Goal: Obtain resource: Download file/media

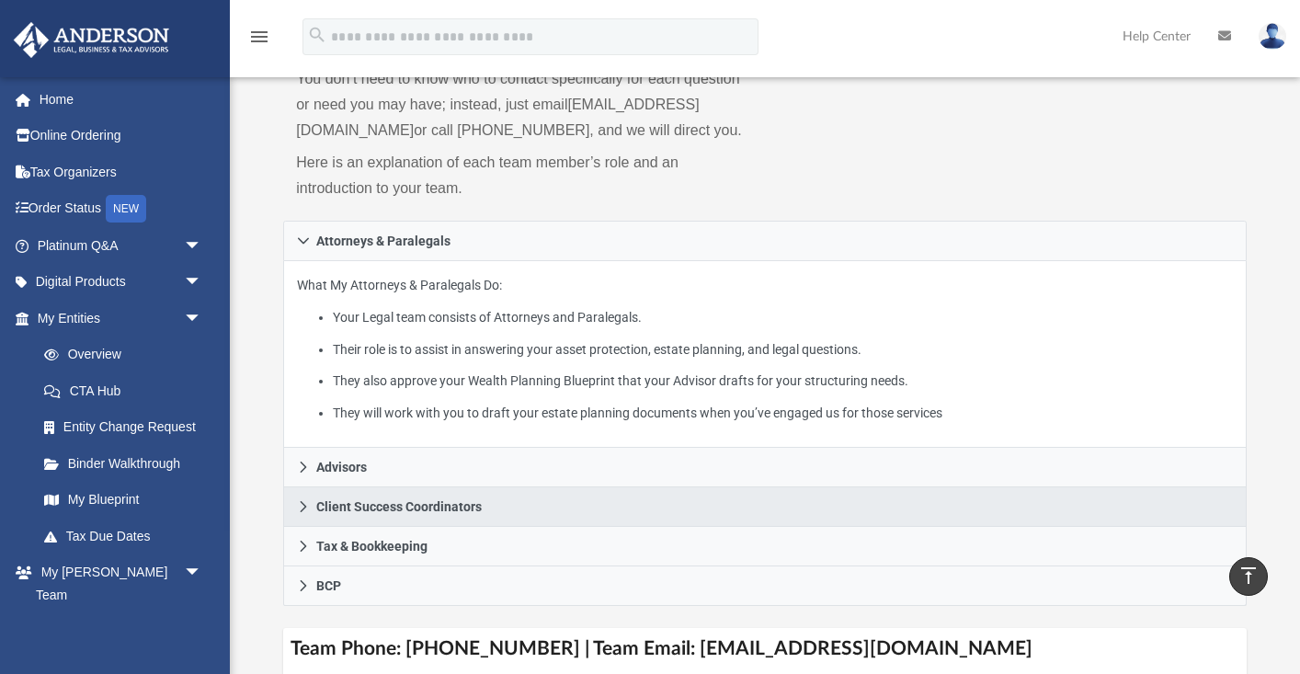
scroll to position [139, 0]
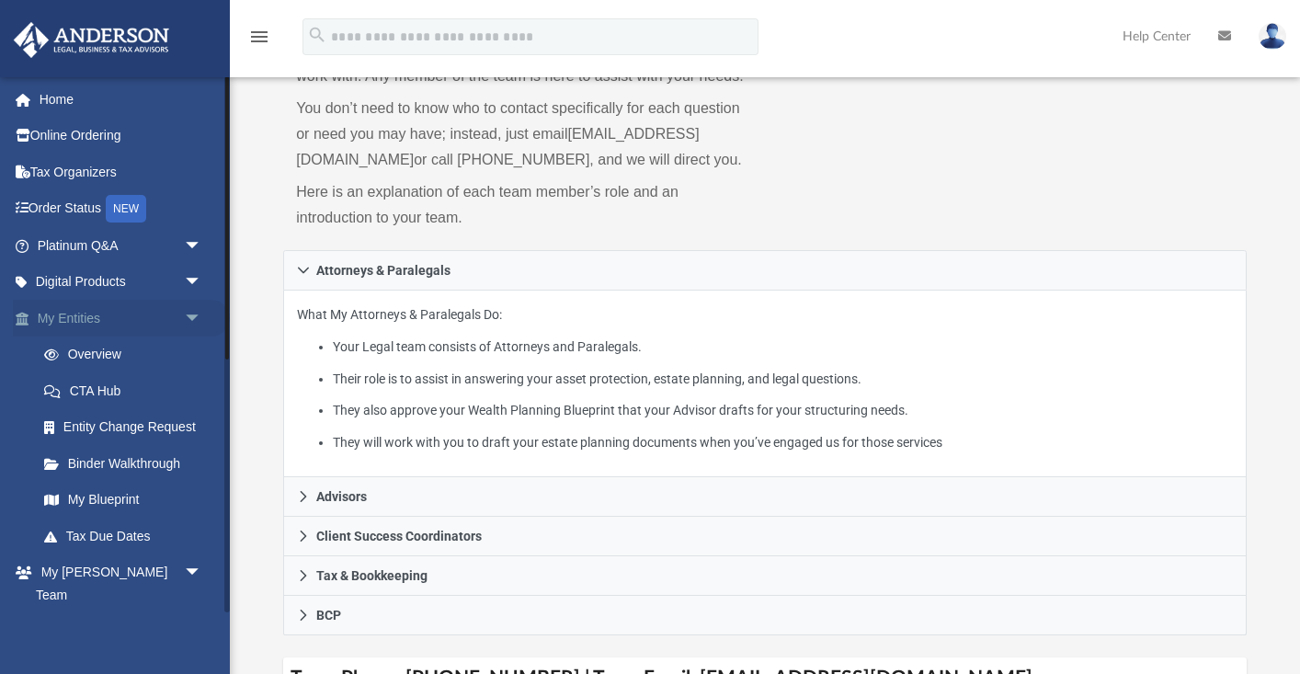
click at [140, 316] on link "My Entities arrow_drop_down" at bounding box center [121, 318] width 217 height 37
click at [195, 314] on span "arrow_drop_down" at bounding box center [202, 319] width 37 height 38
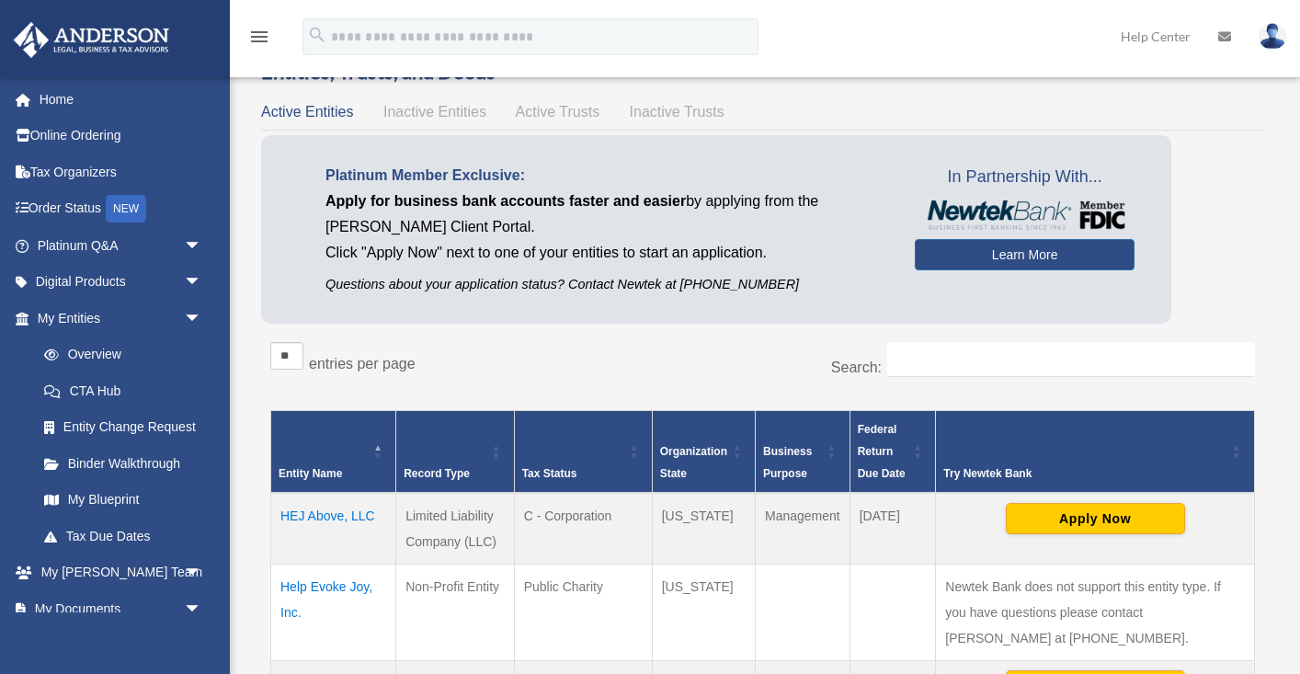
scroll to position [50, 0]
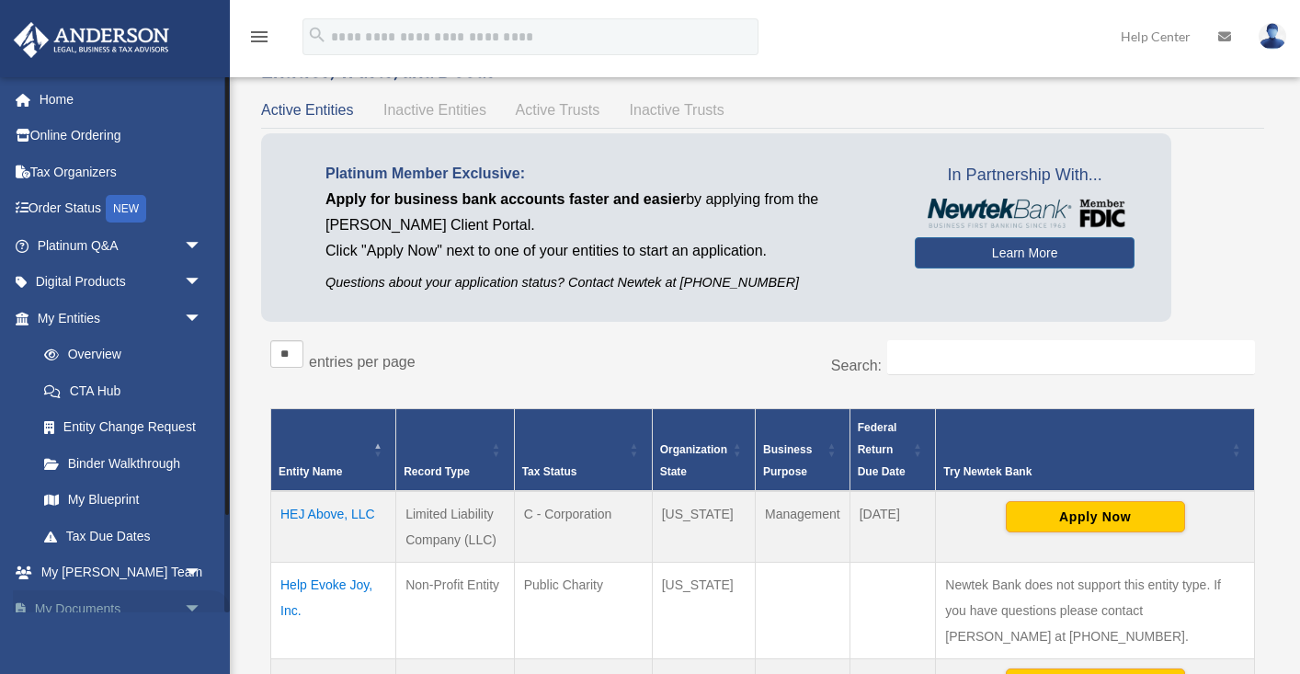
click at [190, 606] on span "arrow_drop_down" at bounding box center [202, 609] width 37 height 38
click at [116, 603] on link "My Documents arrow_drop_up" at bounding box center [121, 608] width 217 height 37
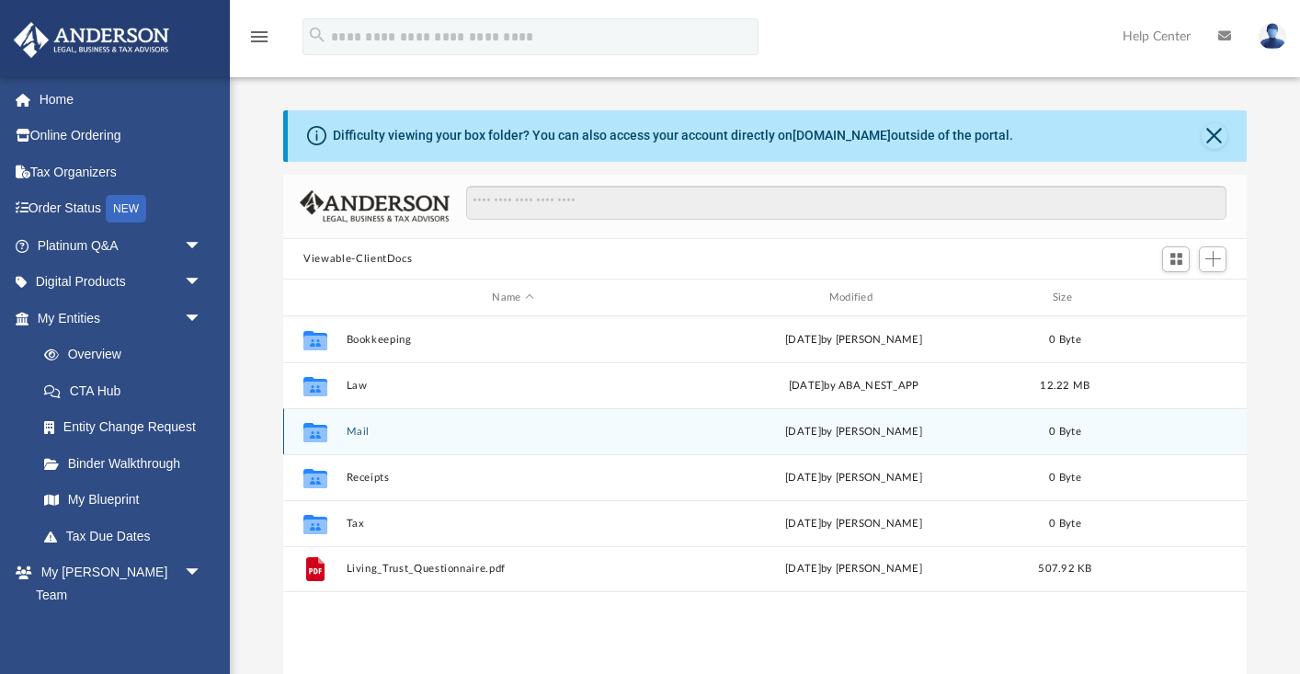
scroll to position [418, 963]
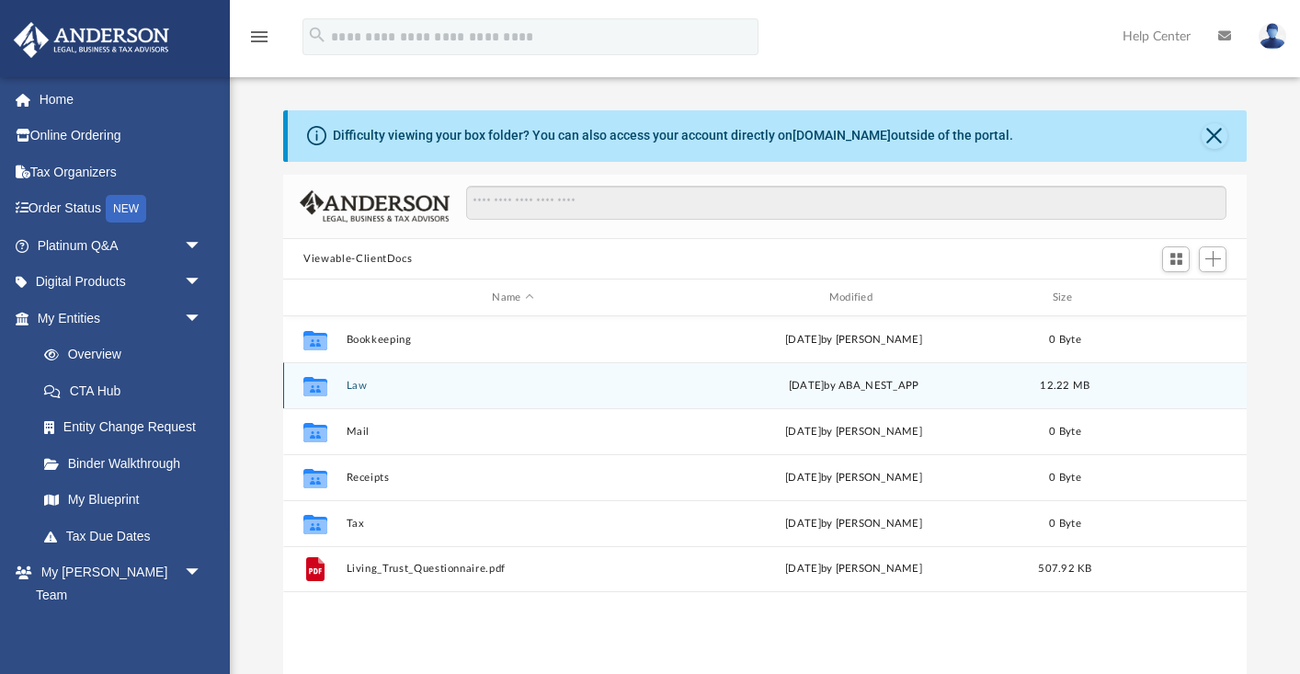
click at [358, 390] on button "Law" at bounding box center [513, 386] width 333 height 12
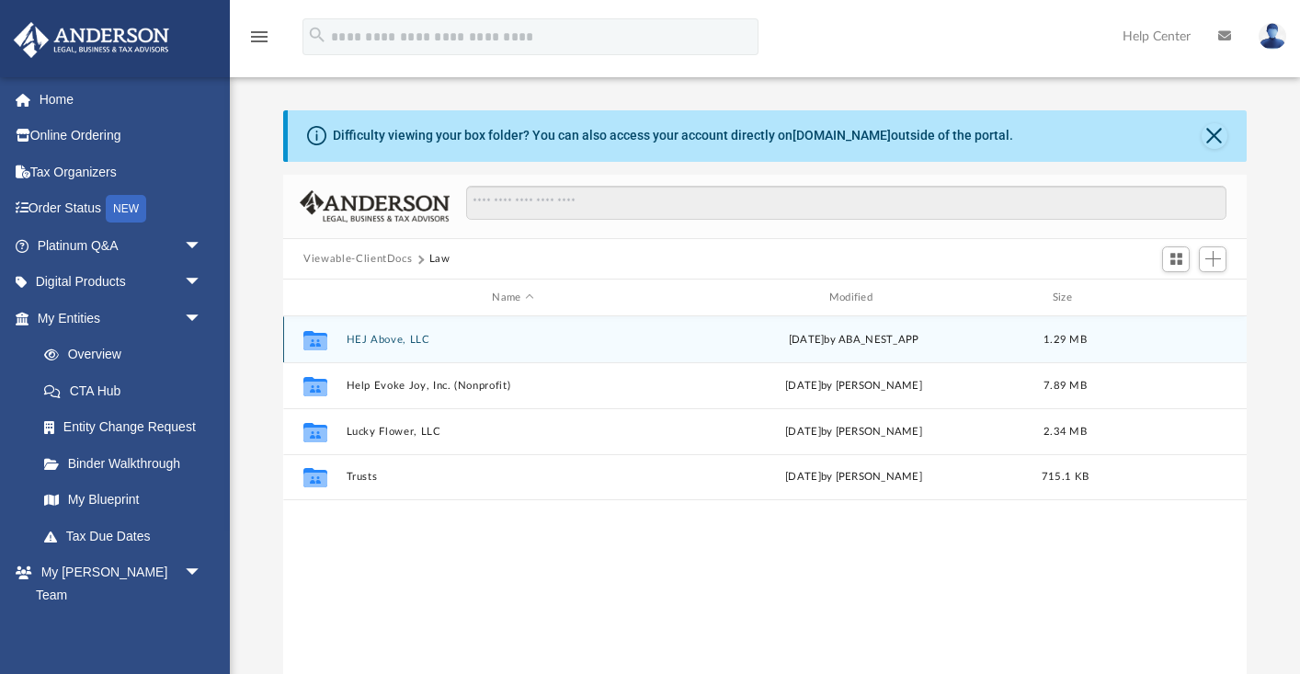
click at [397, 342] on button "HEJ Above, LLC" at bounding box center [513, 340] width 333 height 12
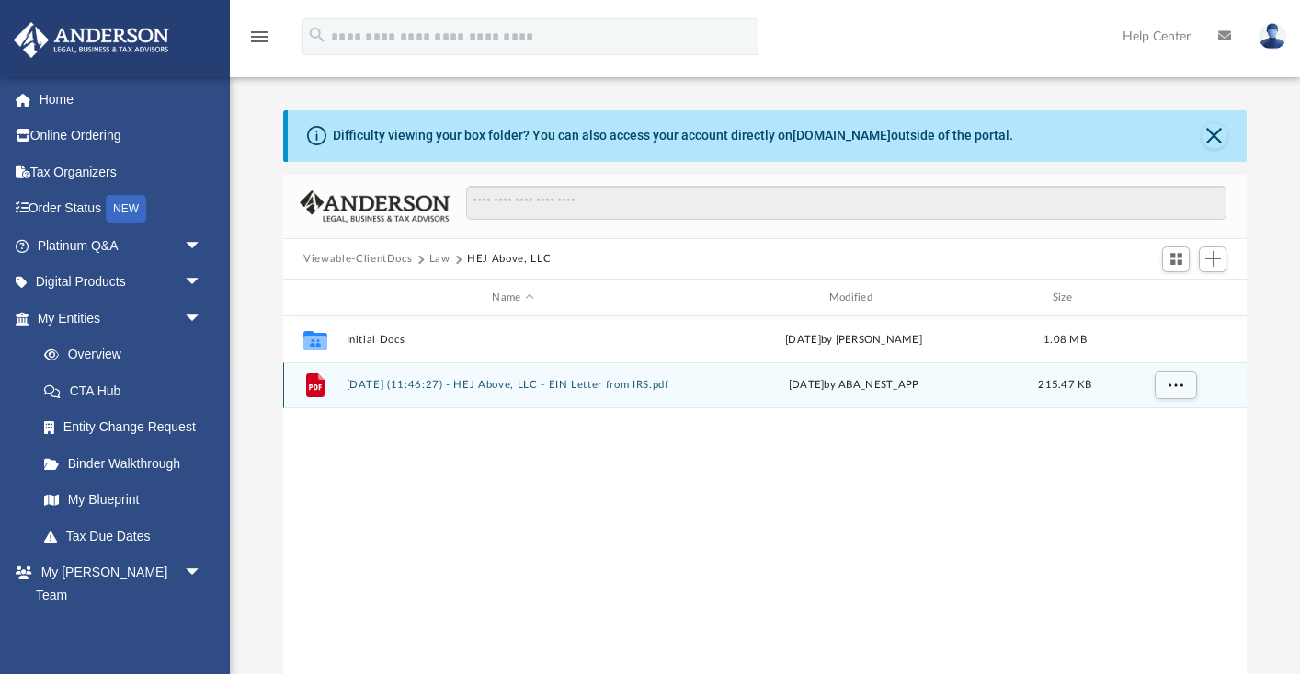
click at [425, 387] on button "[DATE] (11:46:27) - HEJ Above, LLC - EIN Letter from IRS.pdf" at bounding box center [513, 385] width 333 height 12
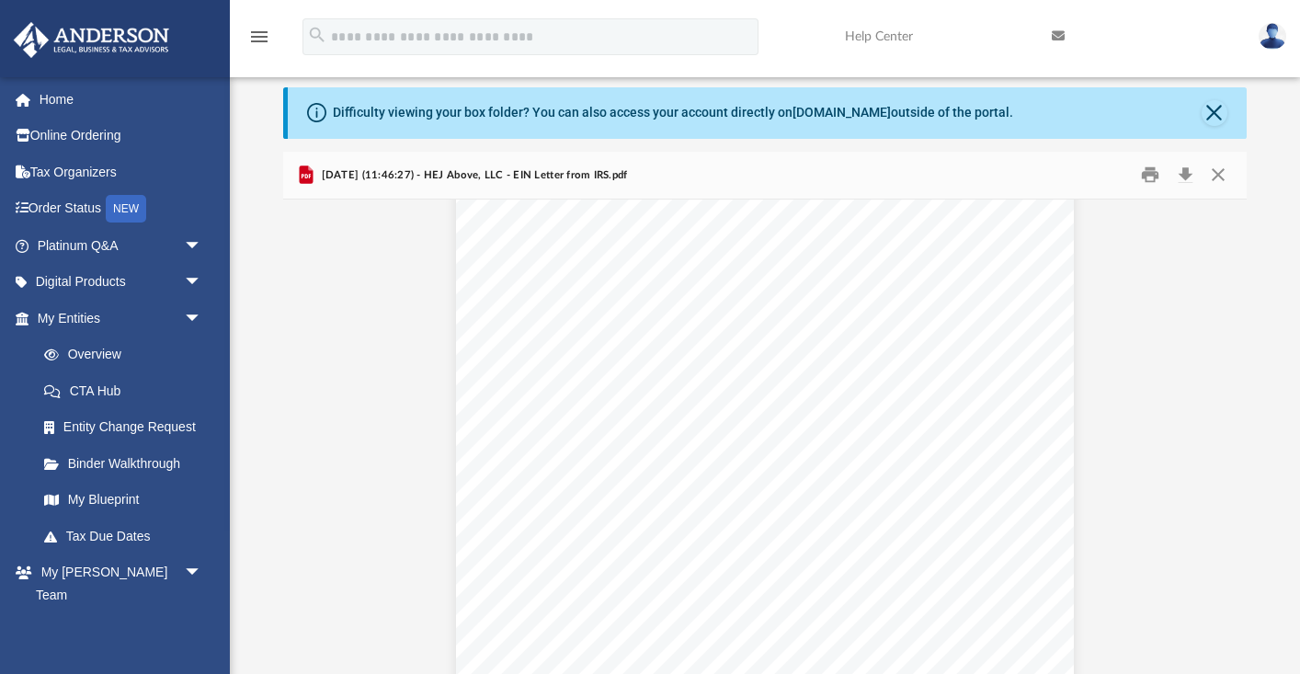
scroll to position [69, 0]
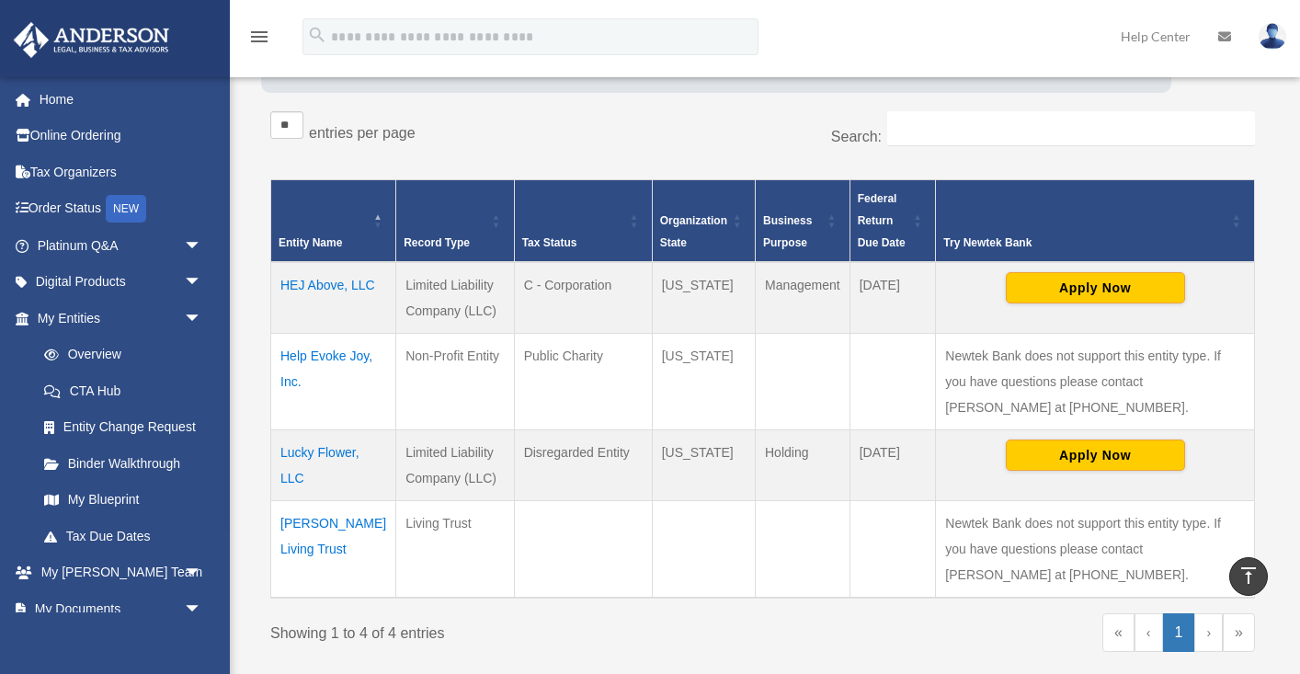
scroll to position [270, 0]
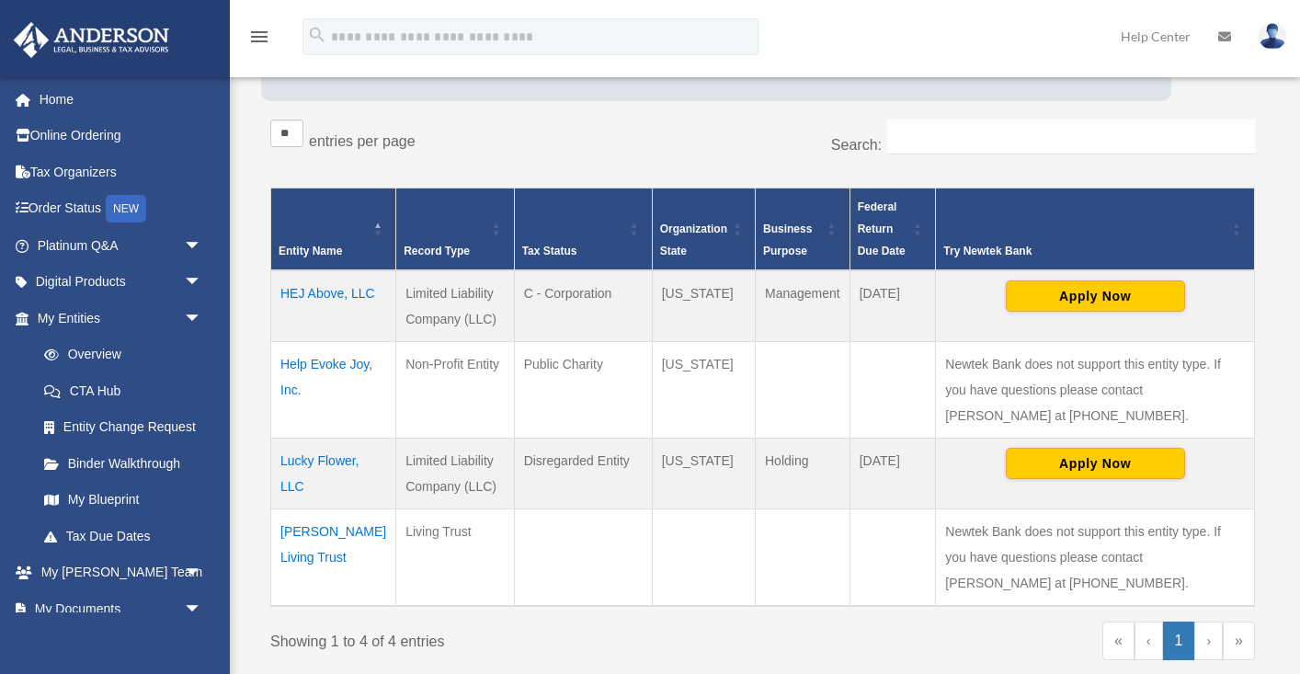
click at [297, 324] on td "HEJ Above, LLC" at bounding box center [333, 306] width 125 height 72
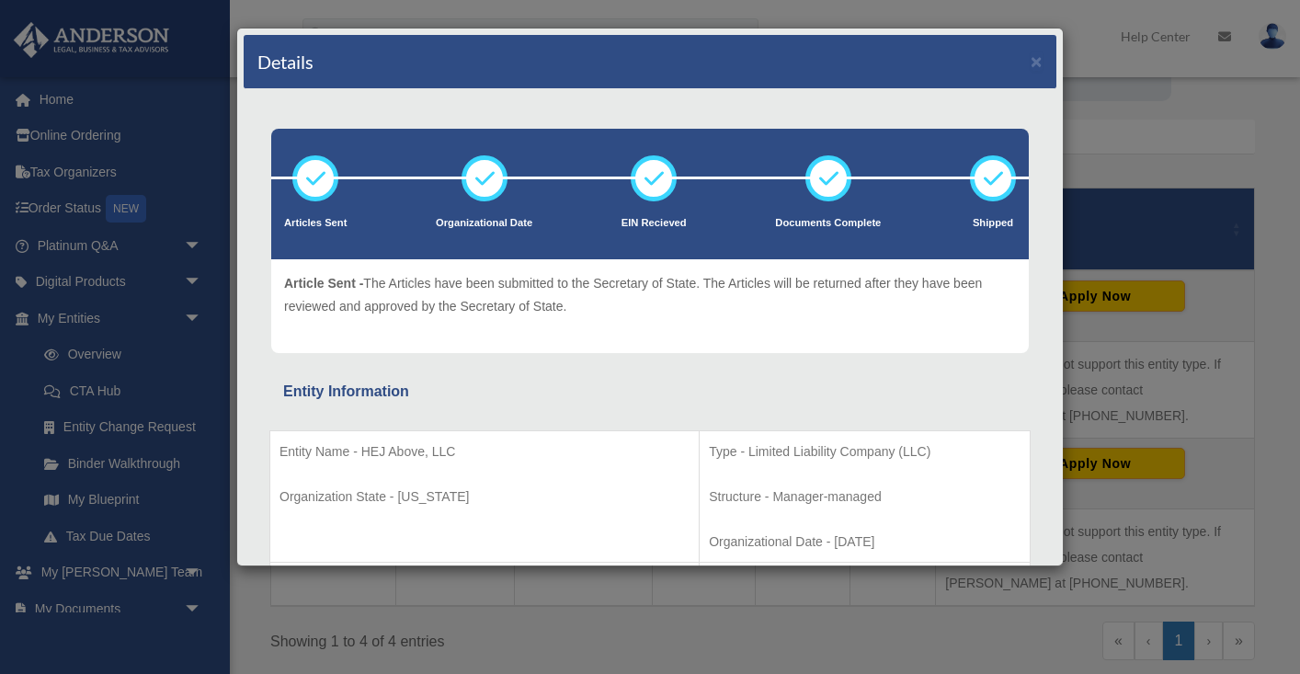
scroll to position [0, 0]
click at [1036, 61] on button "×" at bounding box center [1037, 61] width 12 height 19
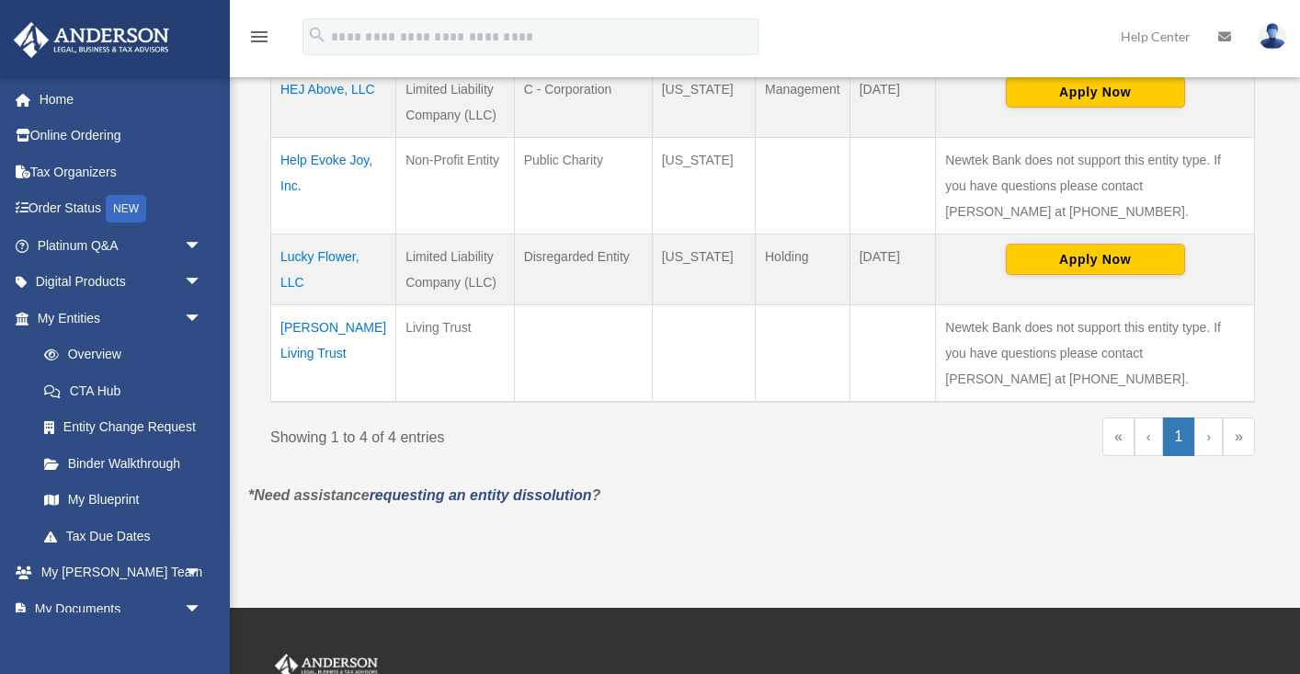
scroll to position [473, 0]
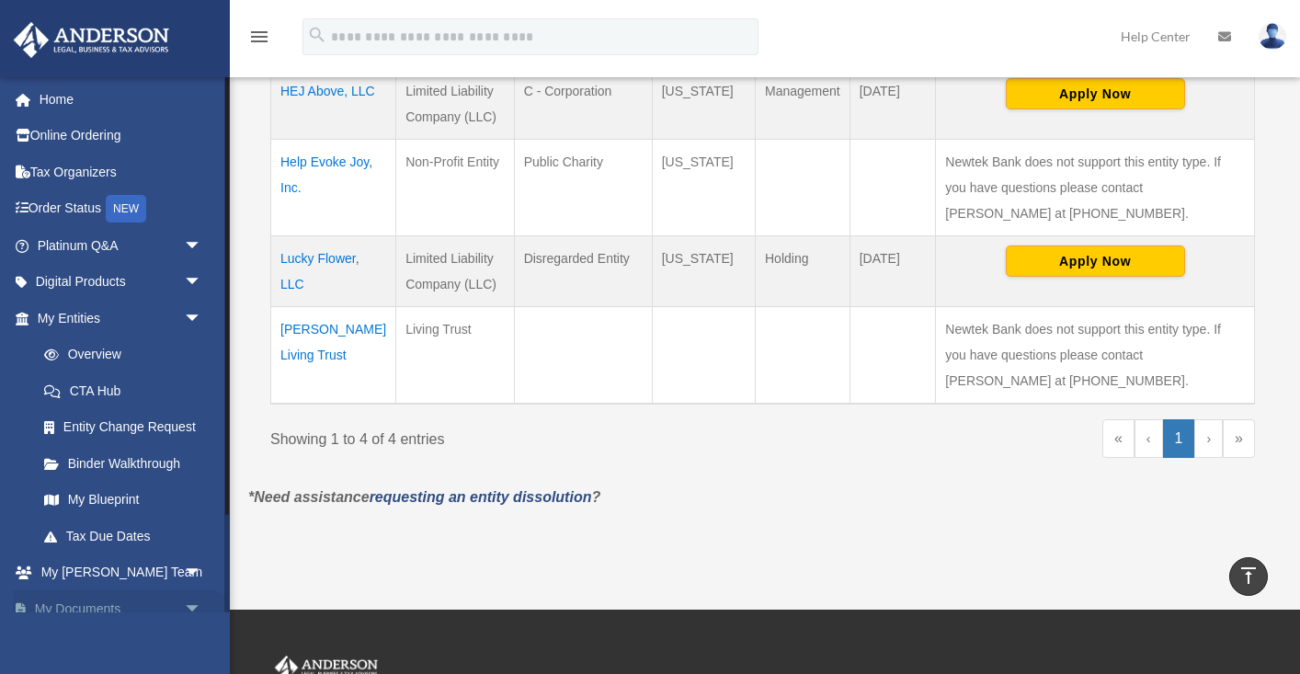
click at [118, 604] on link "My Documents arrow_drop_down" at bounding box center [121, 608] width 217 height 37
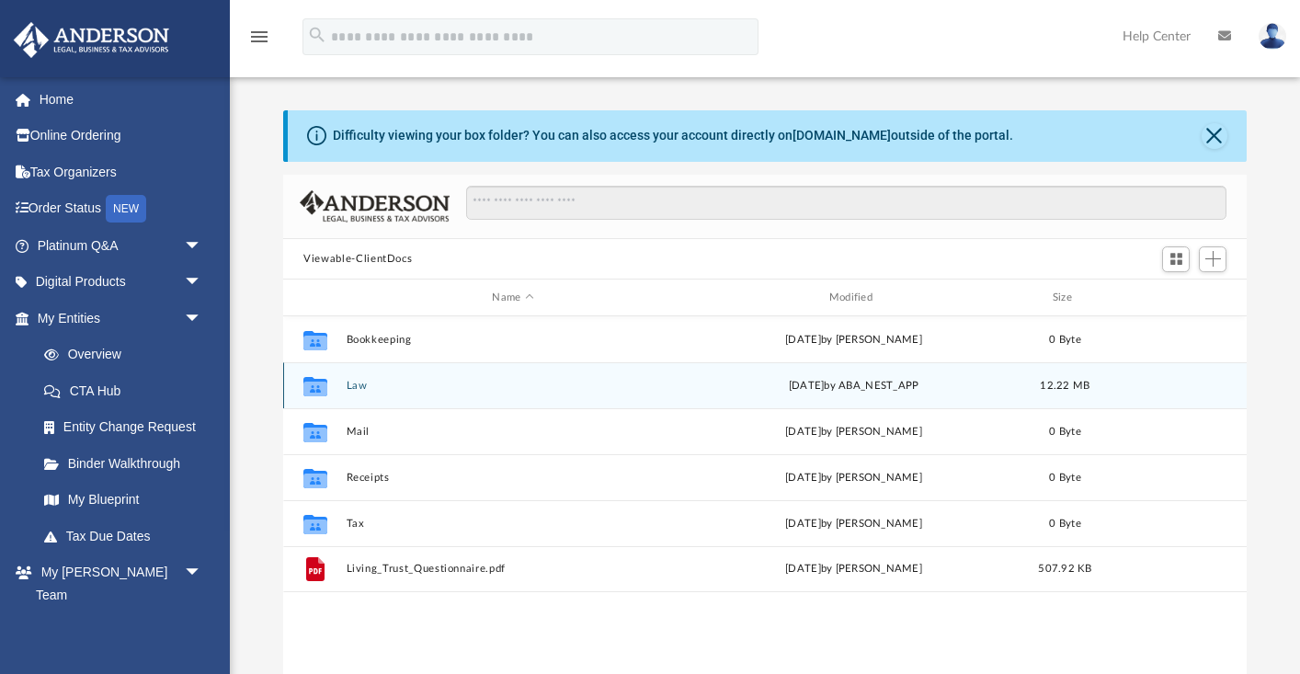
scroll to position [418, 963]
click at [361, 385] on button "Law" at bounding box center [513, 386] width 333 height 12
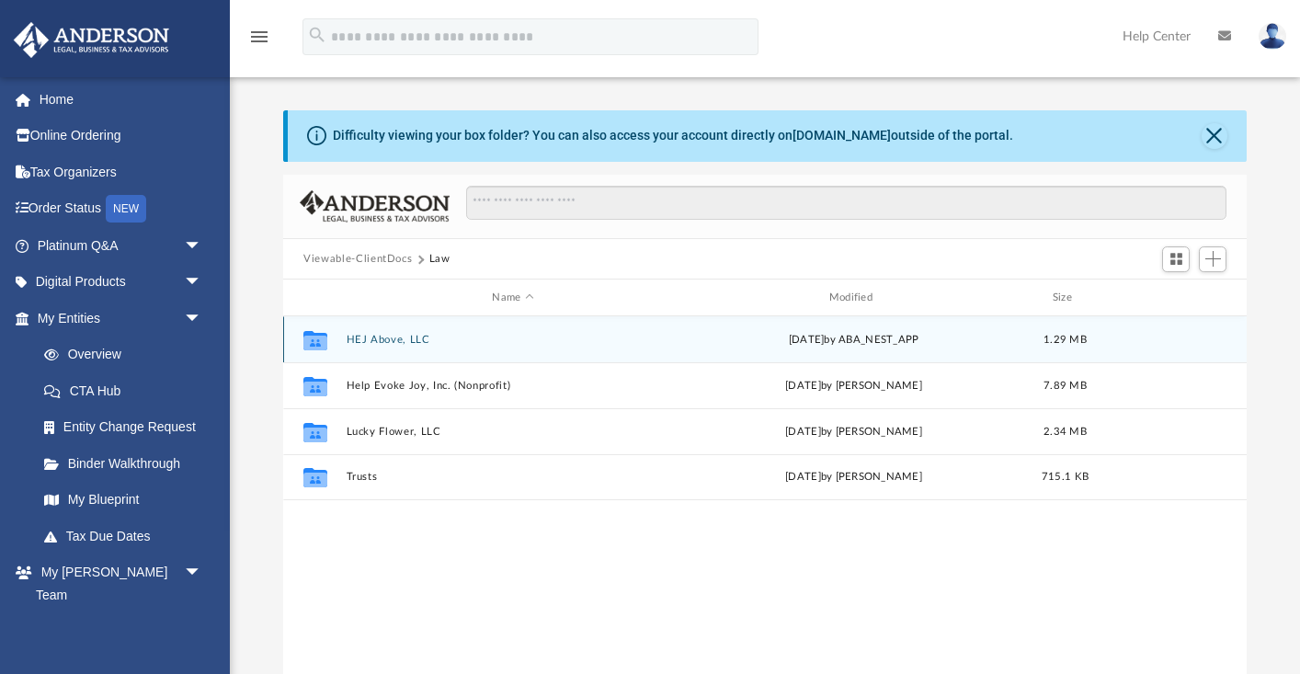
click at [398, 338] on button "HEJ Above, LLC" at bounding box center [513, 340] width 333 height 12
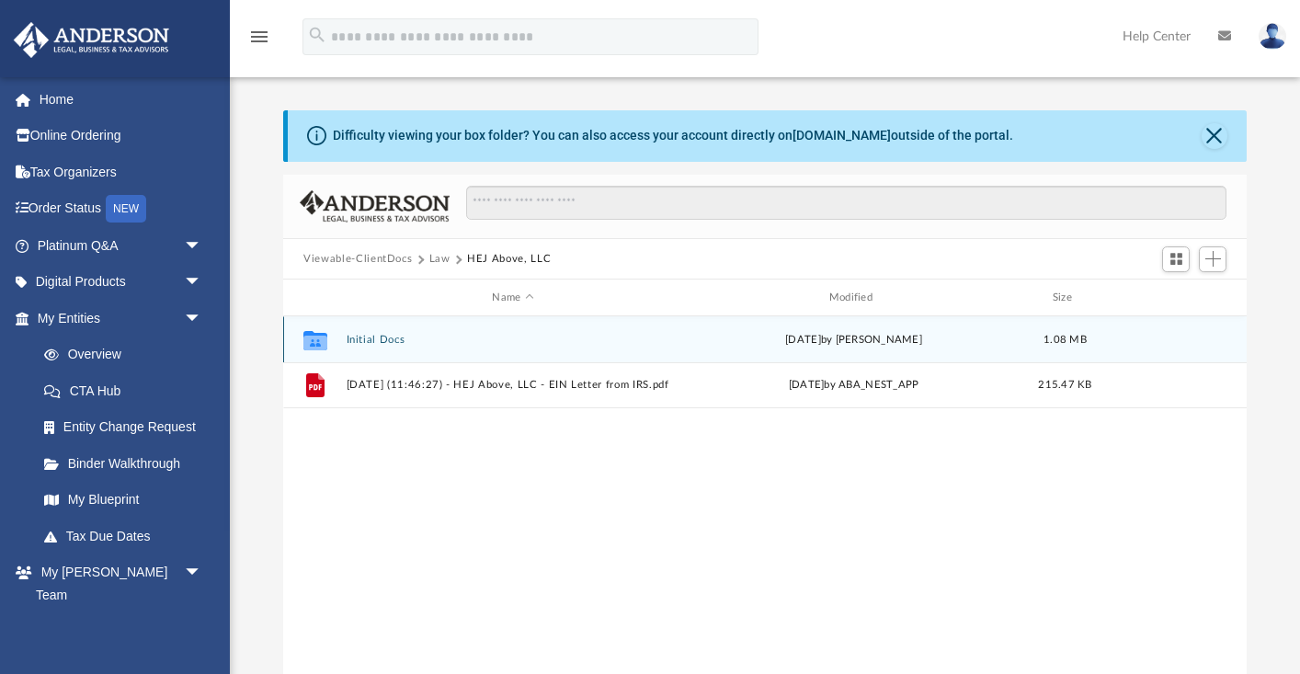
click at [388, 343] on button "Initial Docs" at bounding box center [513, 340] width 333 height 12
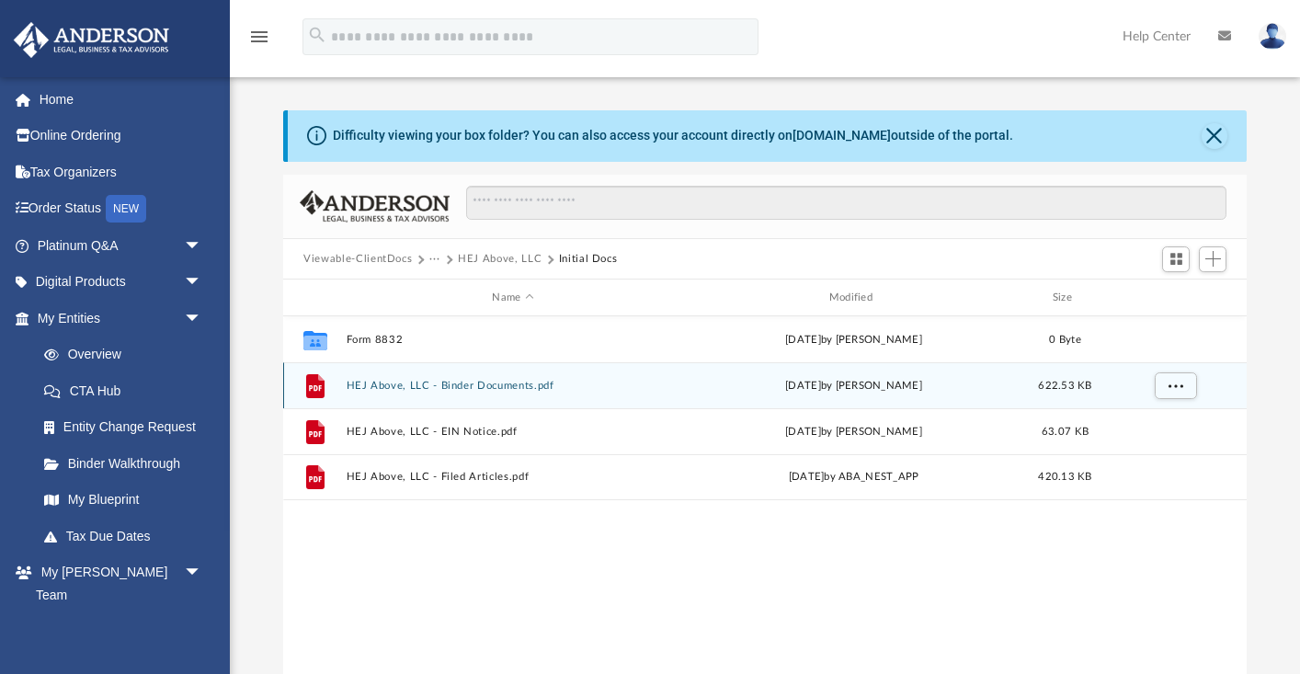
click at [465, 391] on button "HEJ Above, LLC - Binder Documents.pdf" at bounding box center [513, 386] width 333 height 12
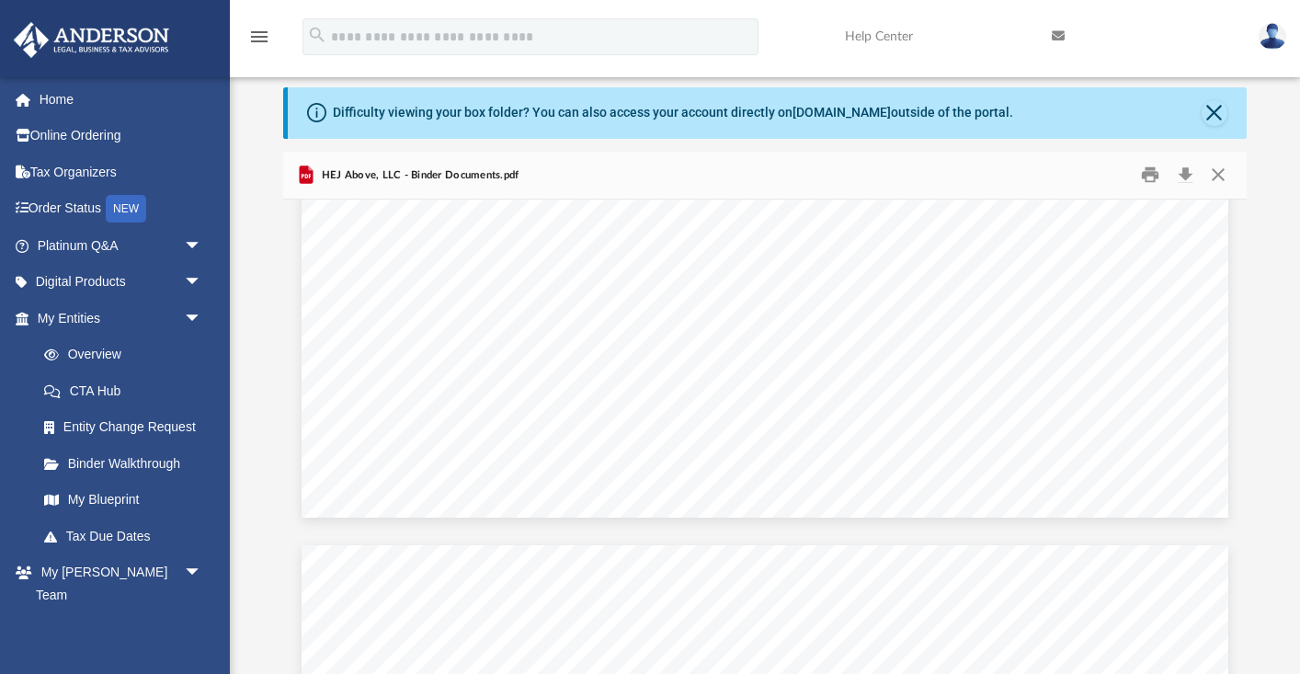
scroll to position [2132, 0]
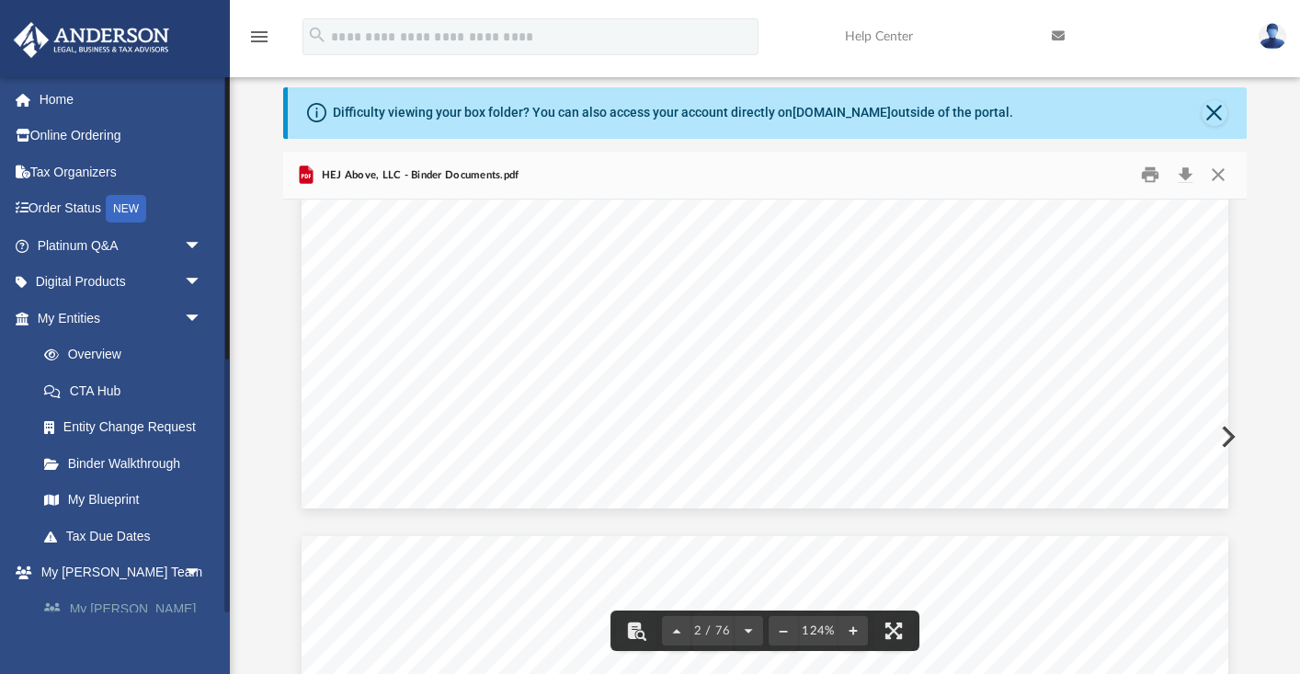
click at [157, 601] on link "My [PERSON_NAME] Team" at bounding box center [128, 619] width 204 height 59
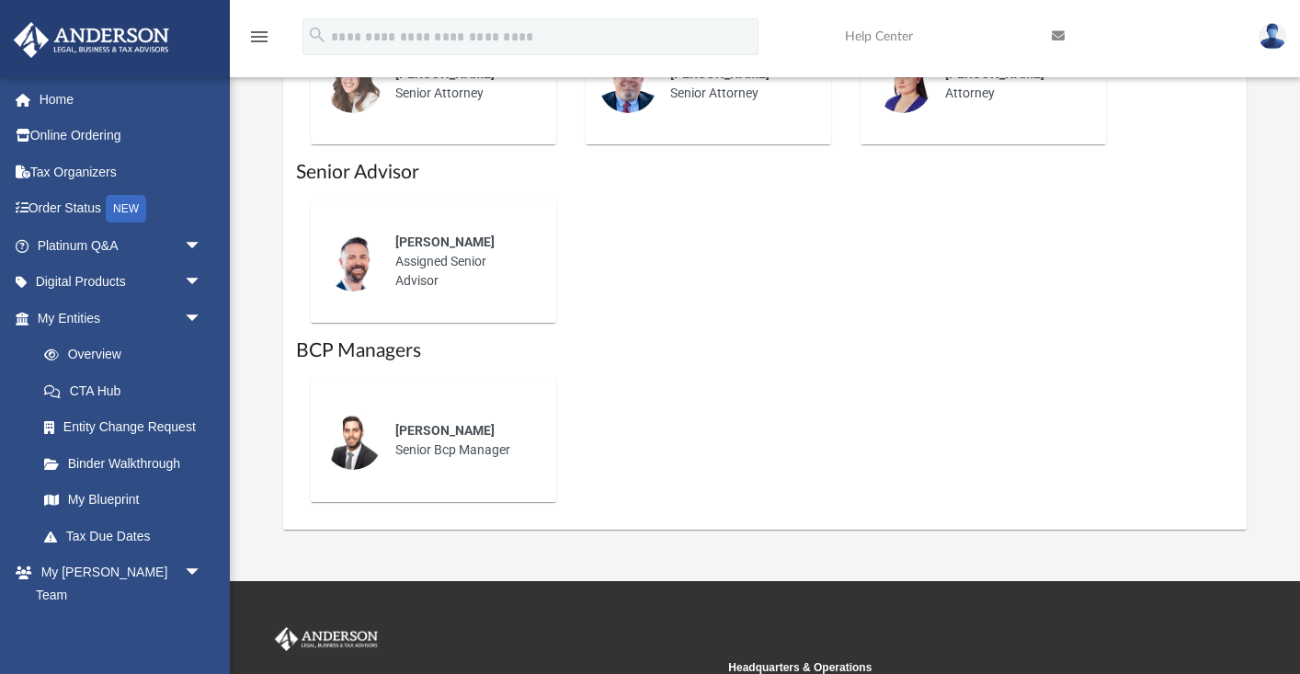
scroll to position [1204, 0]
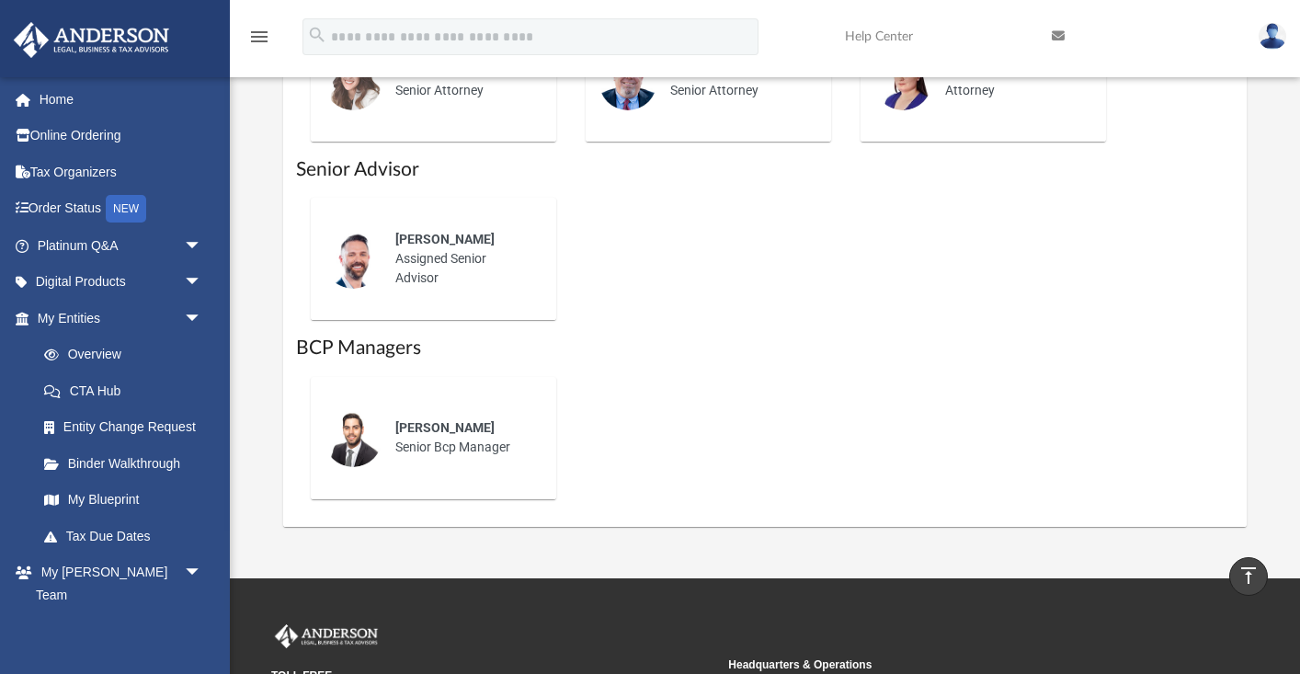
click at [462, 463] on div "Lucas Turman Senior Bcp Manager" at bounding box center [463, 438] width 161 height 64
click at [413, 435] on span "Lucas Turman" at bounding box center [444, 427] width 99 height 15
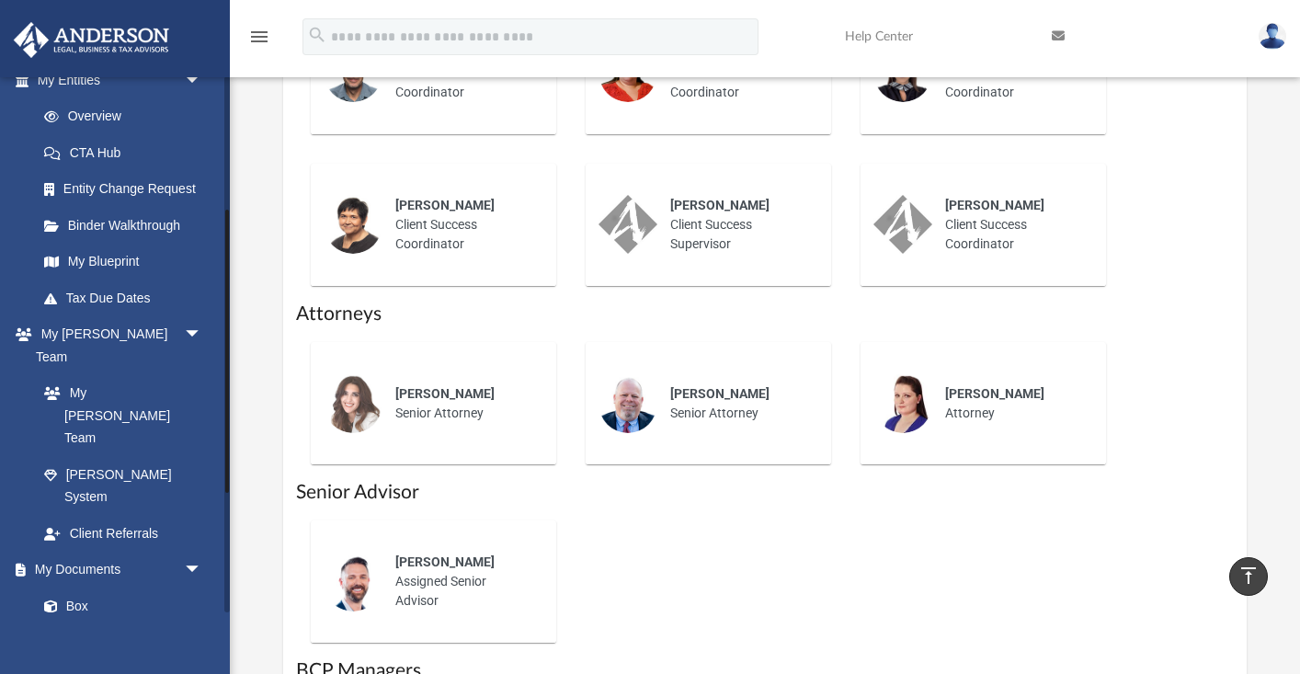
scroll to position [258, 0]
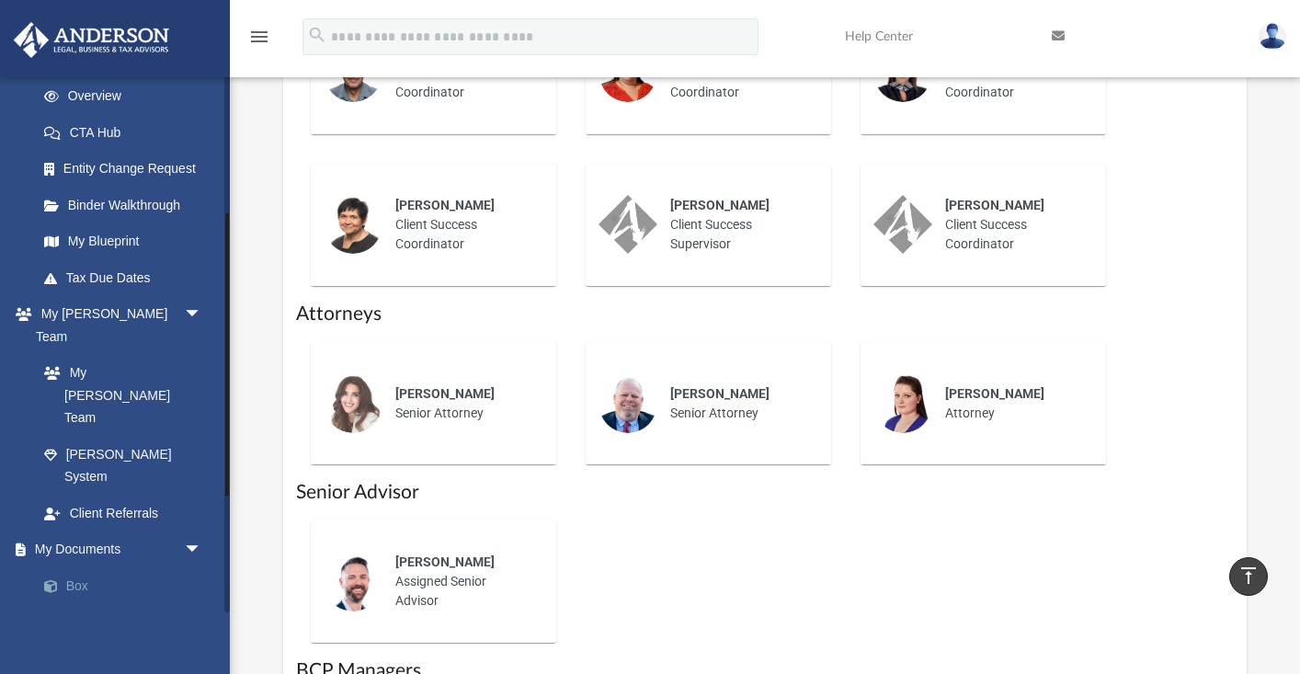
click at [95, 567] on link "Box" at bounding box center [128, 585] width 204 height 37
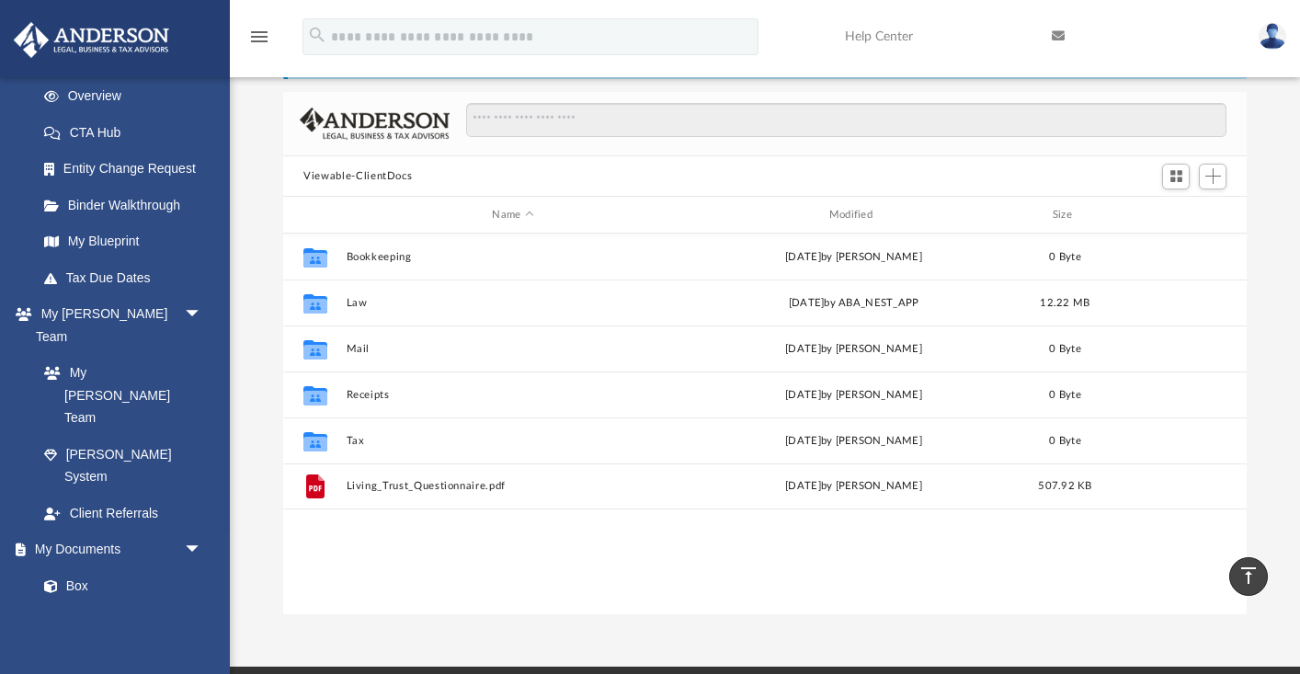
scroll to position [76, 0]
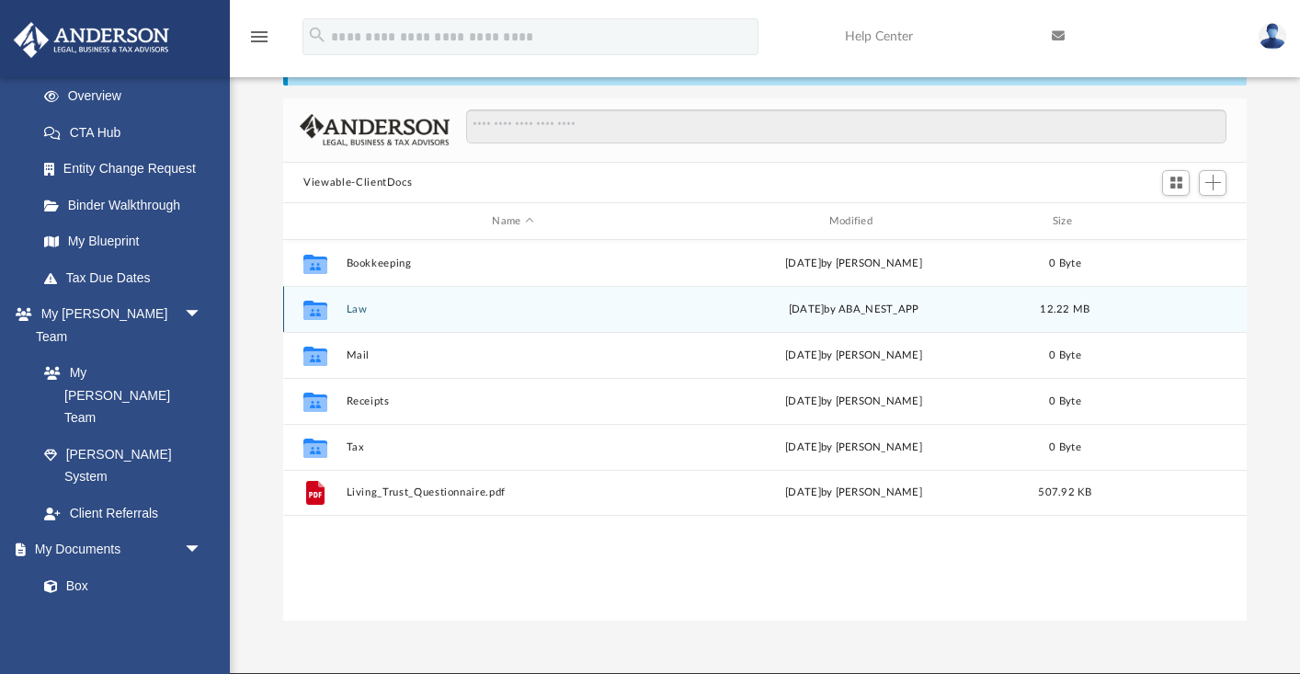
click at [364, 305] on button "Law" at bounding box center [513, 309] width 333 height 12
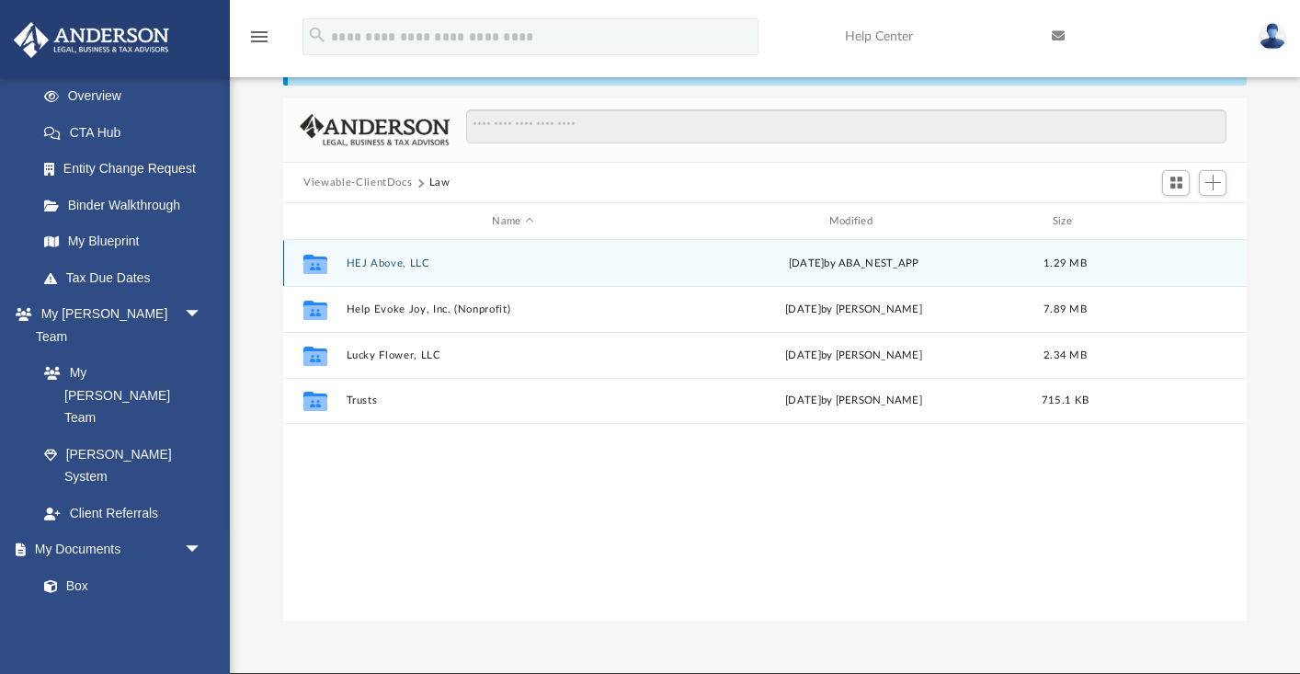
click at [405, 261] on button "HEJ Above, LLC" at bounding box center [513, 264] width 333 height 12
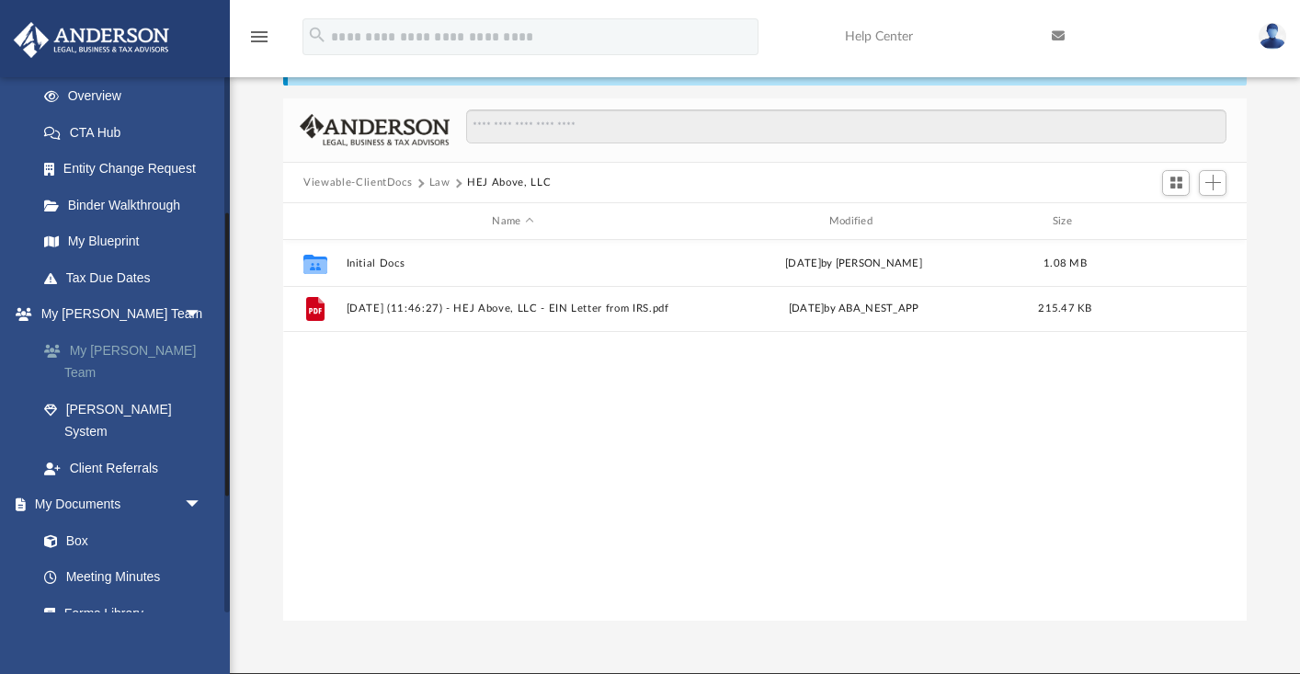
click at [137, 349] on link "My [PERSON_NAME] Team" at bounding box center [128, 361] width 204 height 59
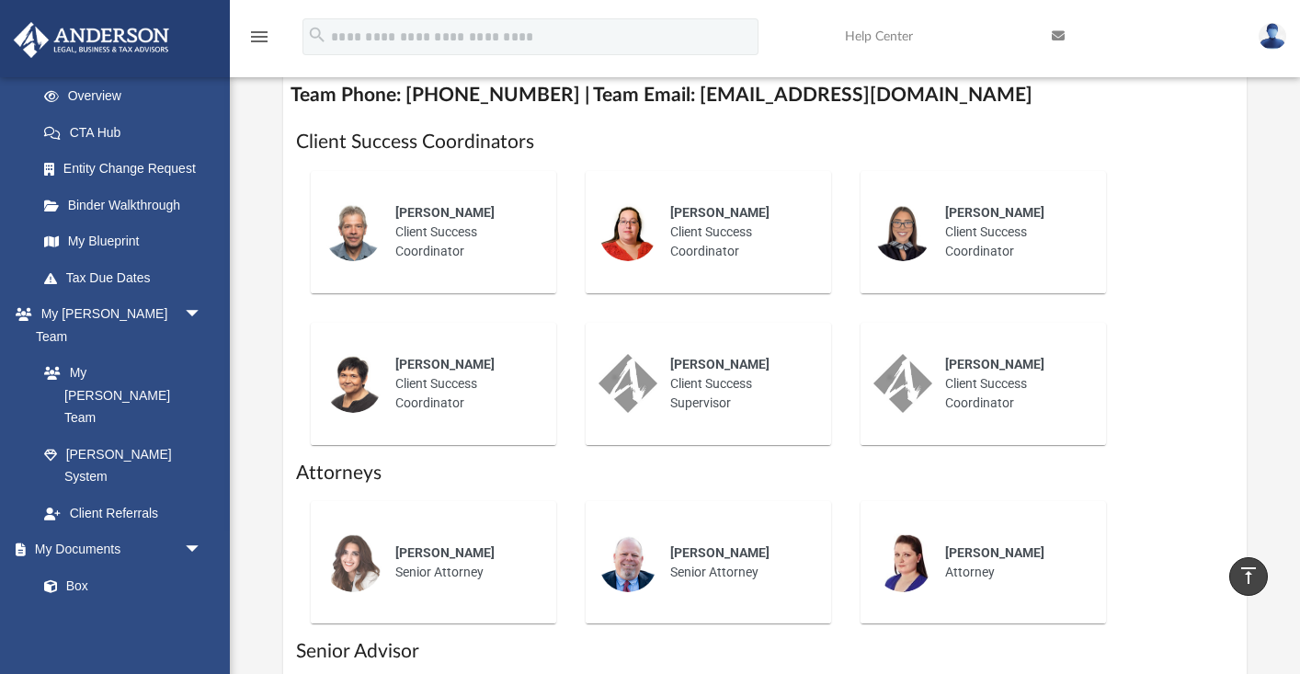
scroll to position [720, 0]
